Goal: Information Seeking & Learning: Learn about a topic

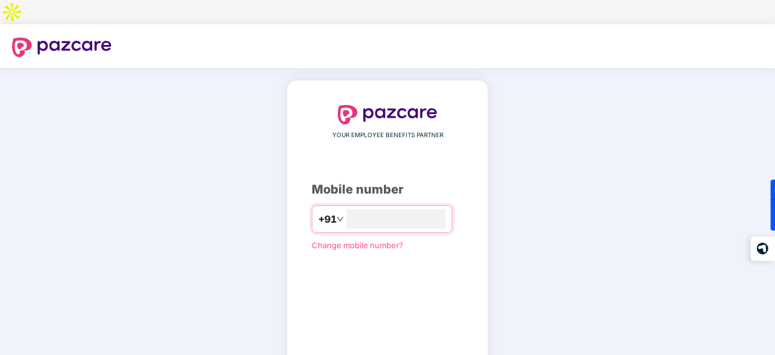
type input "**********"
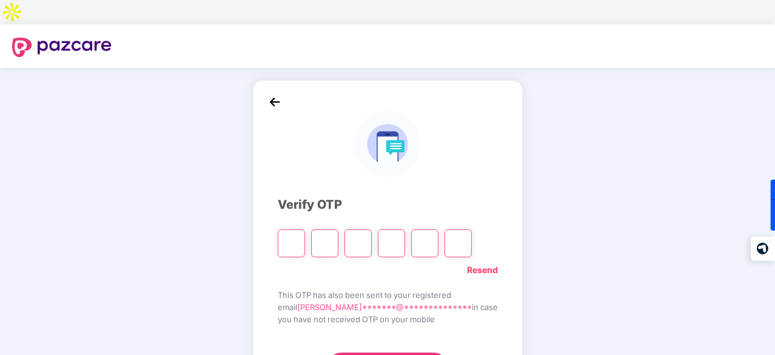
type input "*"
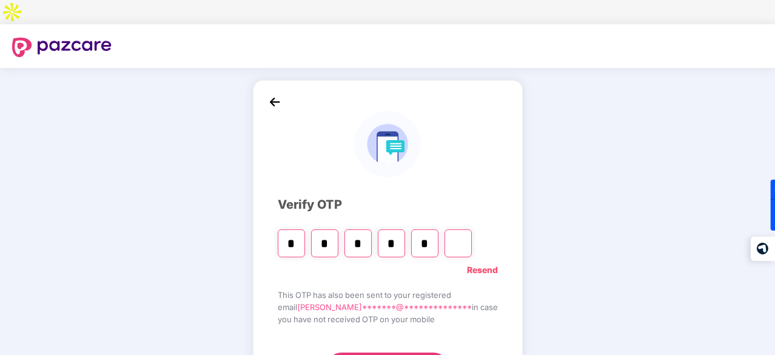
type input "*"
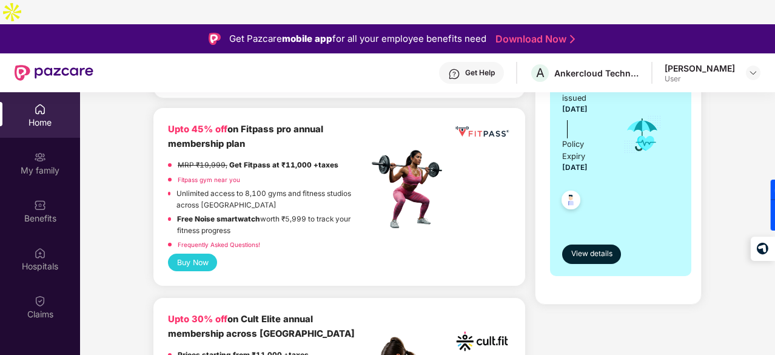
scroll to position [313, 0]
click at [596, 244] on button "View details" at bounding box center [591, 253] width 59 height 19
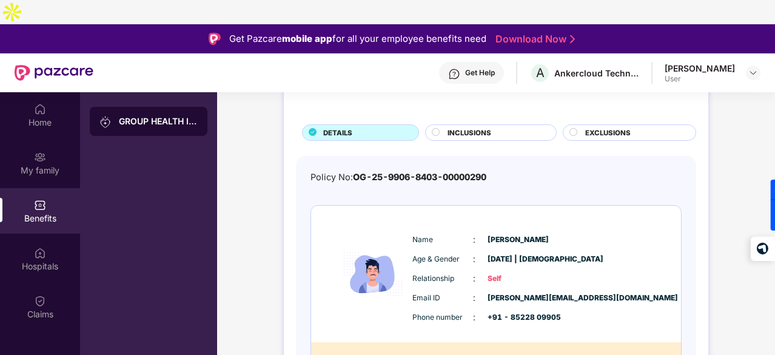
scroll to position [0, 0]
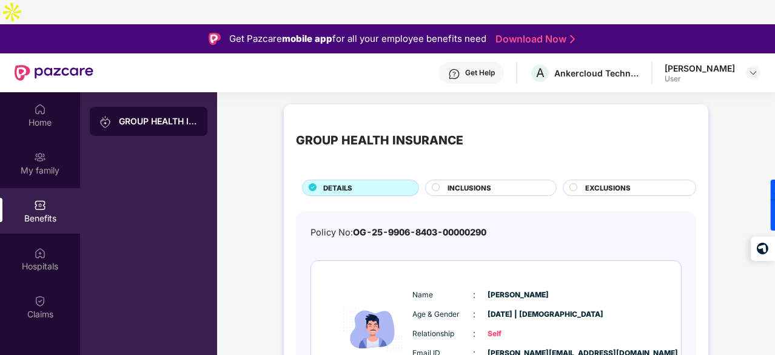
click at [476, 183] on span "INCLUSIONS" at bounding box center [470, 188] width 44 height 11
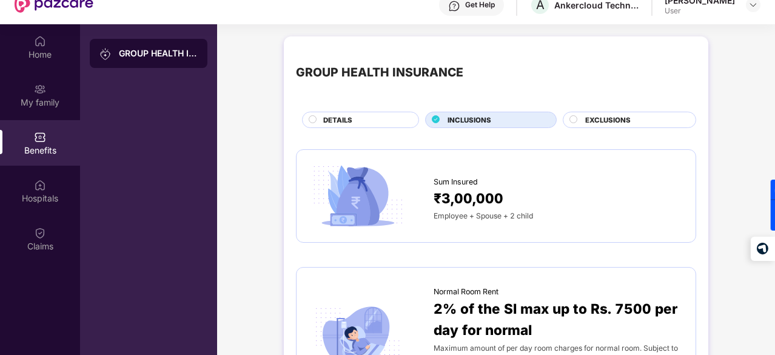
click at [607, 115] on div "EXCLUSIONS" at bounding box center [634, 121] width 110 height 13
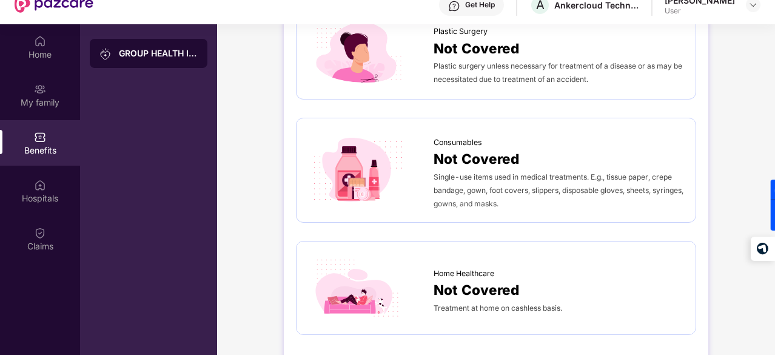
scroll to position [816, 0]
